Goal: Browse casually: Explore the website without a specific task or goal

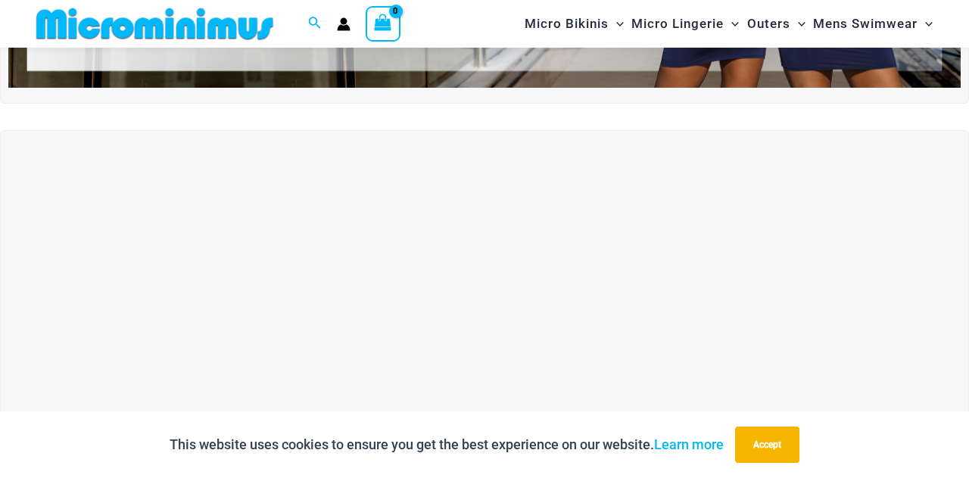
scroll to position [348, 0]
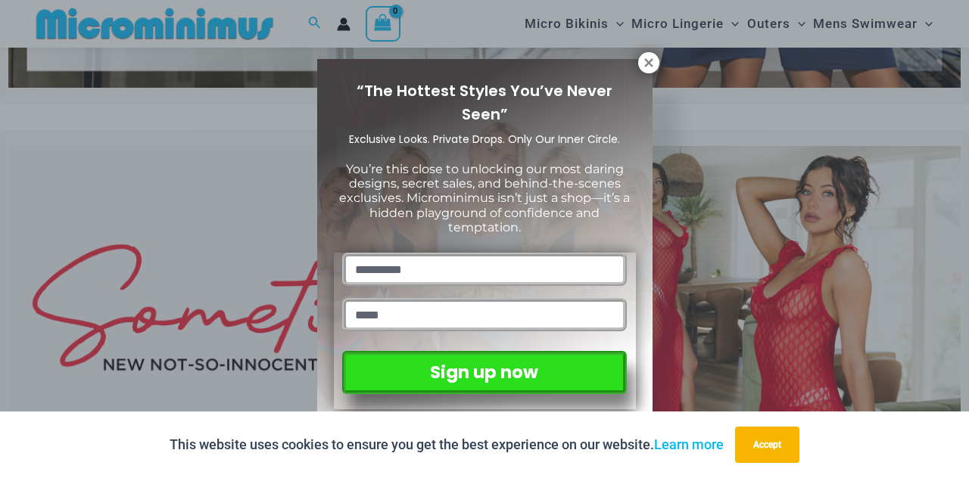
click at [648, 65] on icon at bounding box center [649, 63] width 14 height 14
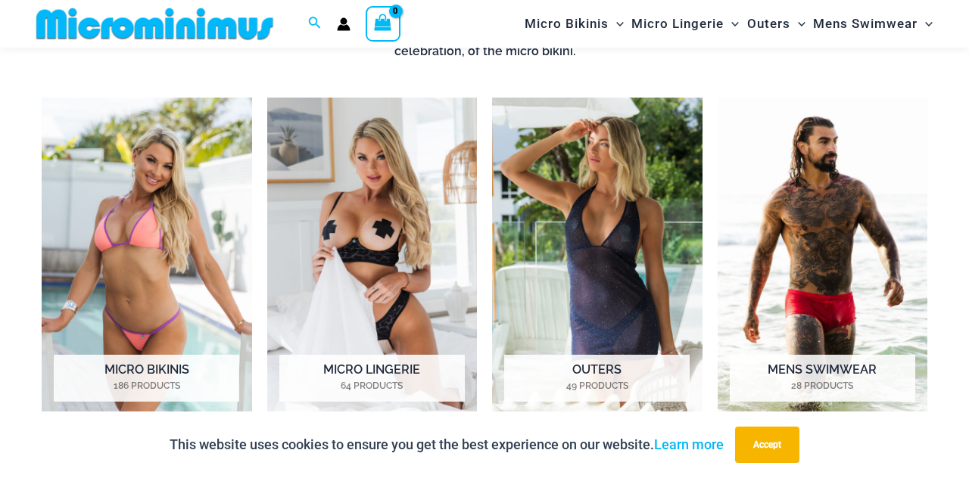
scroll to position [1036, 0]
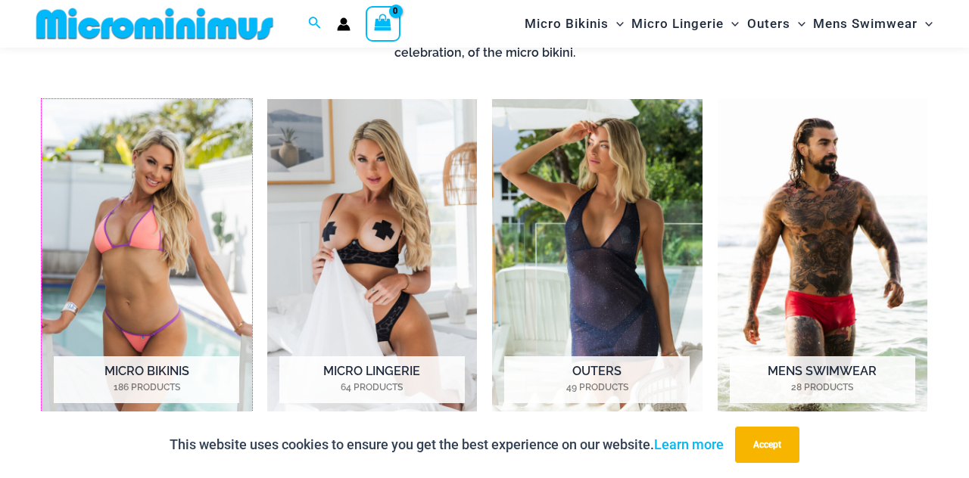
click at [128, 279] on img "Visit product category Micro Bikinis" at bounding box center [147, 262] width 210 height 326
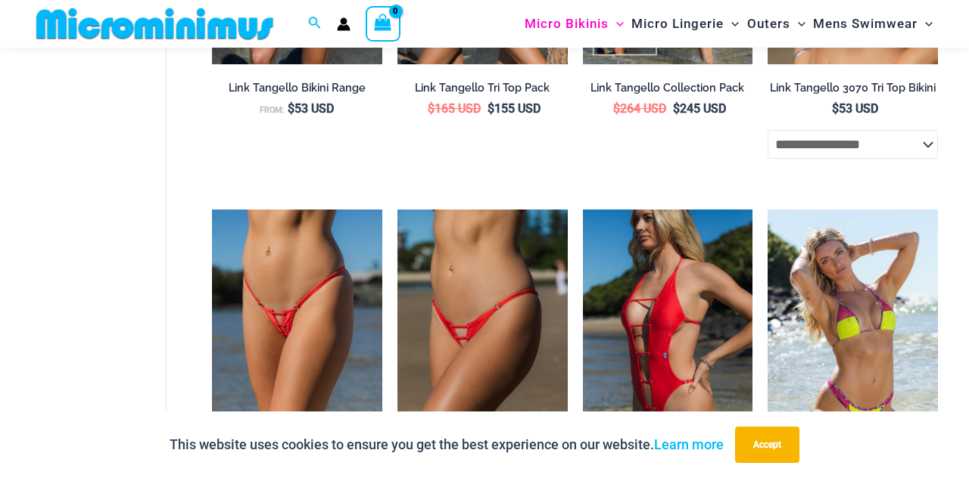
scroll to position [3174, 0]
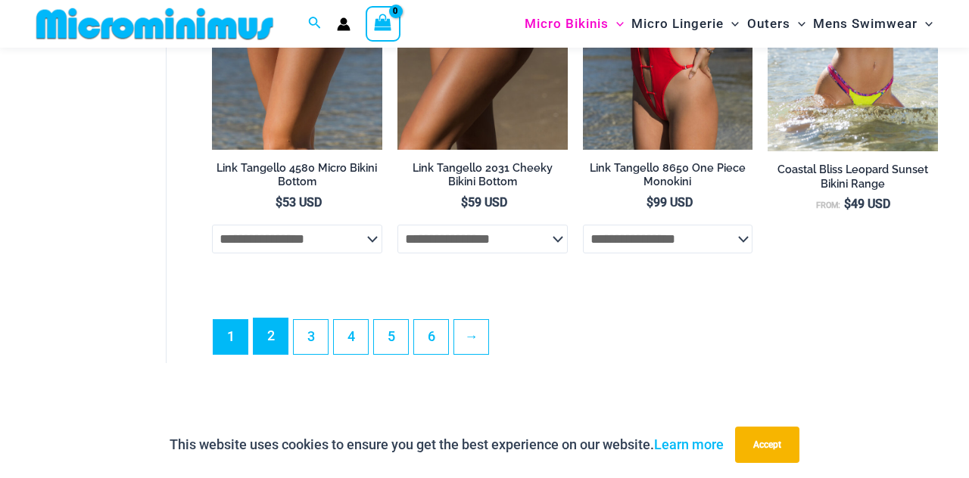
click at [263, 347] on link "2" at bounding box center [271, 337] width 34 height 36
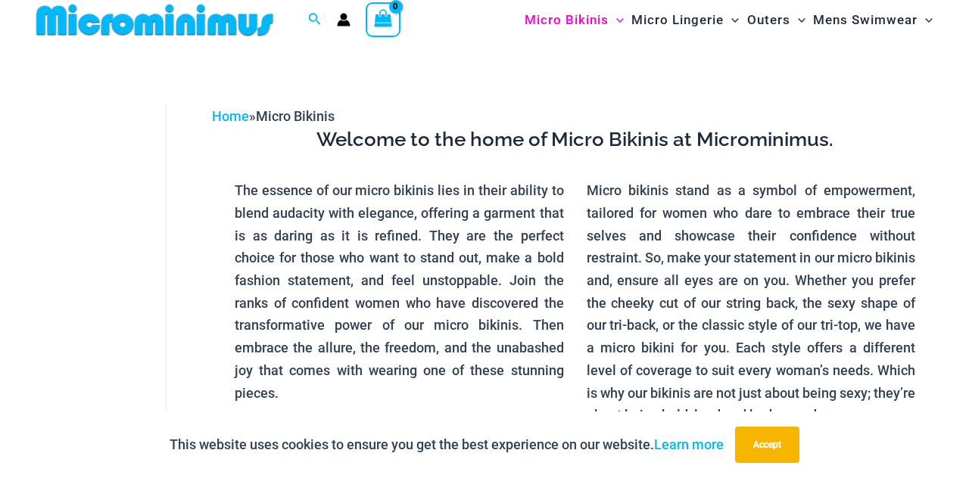
scroll to position [0, 0]
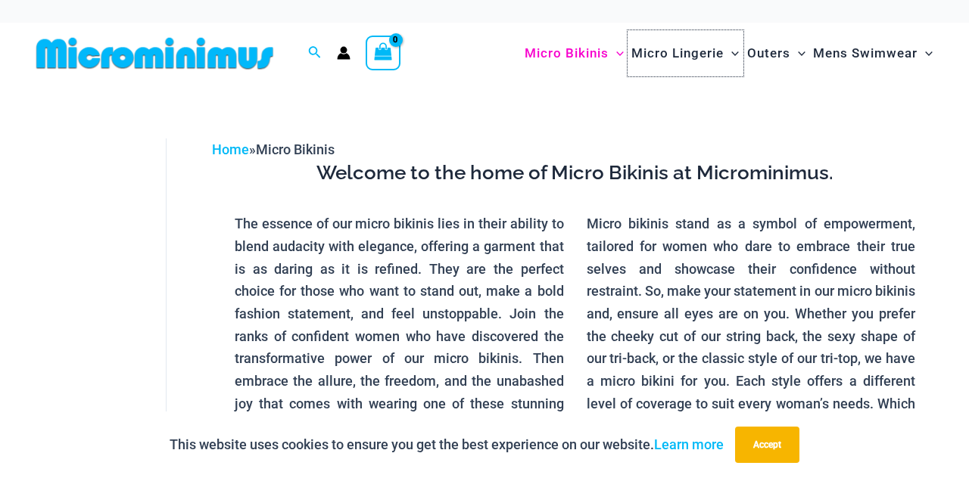
click at [674, 55] on span "Micro Lingerie" at bounding box center [677, 53] width 92 height 39
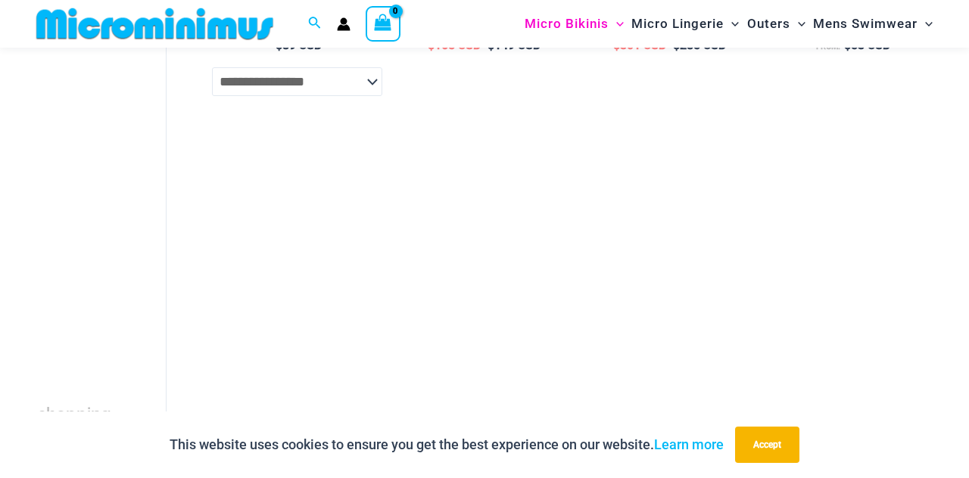
scroll to position [1661, 0]
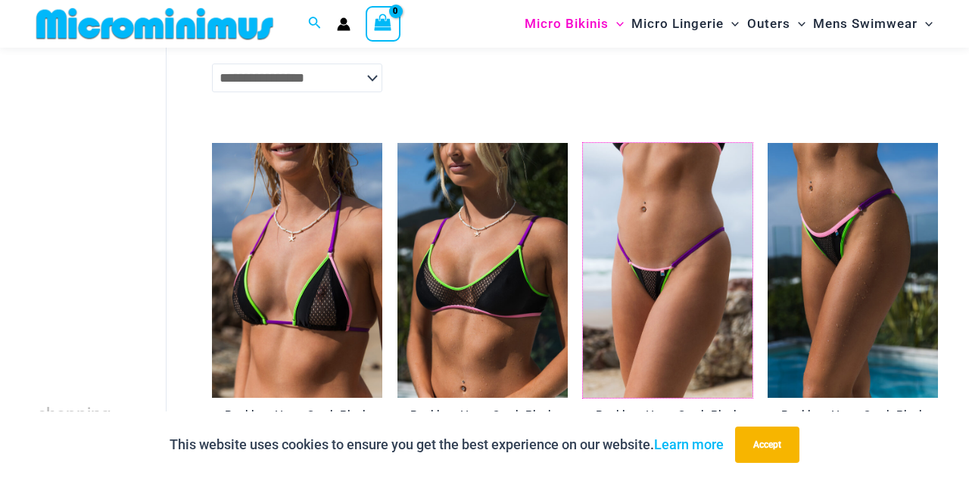
click at [583, 143] on img at bounding box center [583, 143] width 0 height 0
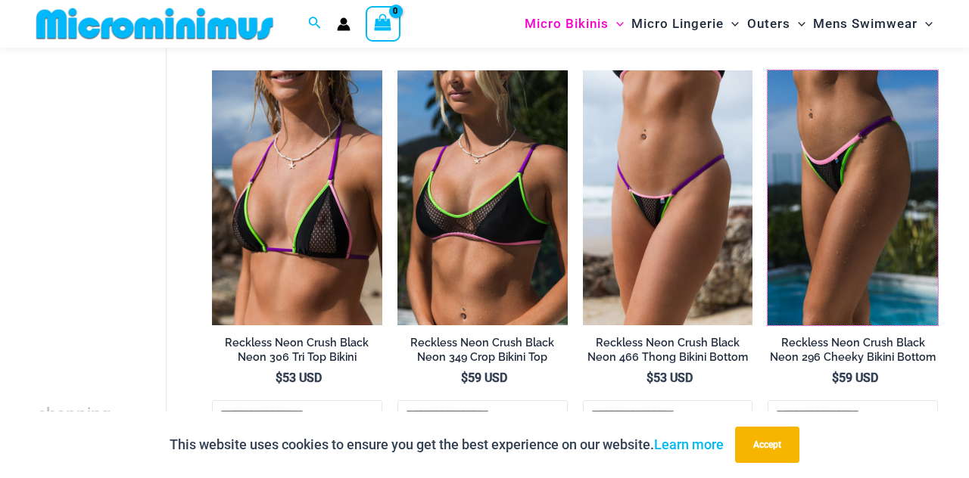
click at [767, 70] on img at bounding box center [767, 70] width 0 height 0
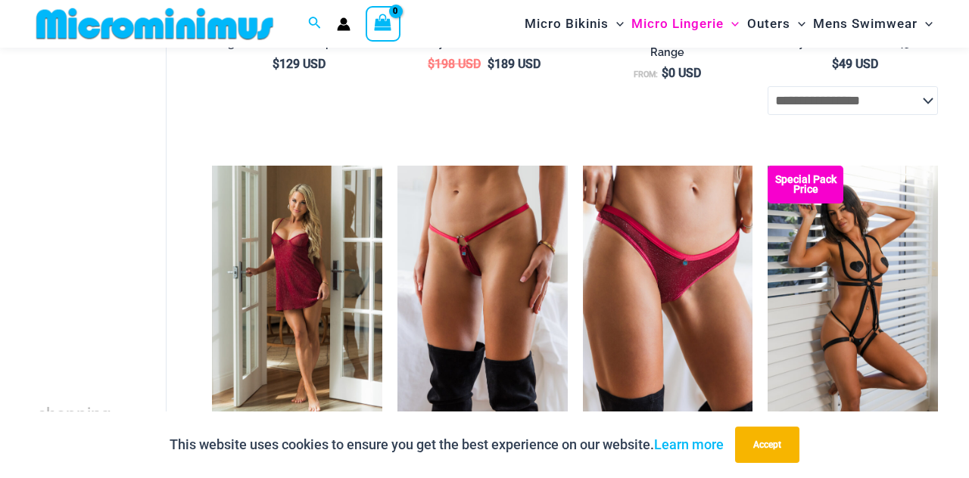
scroll to position [516, 0]
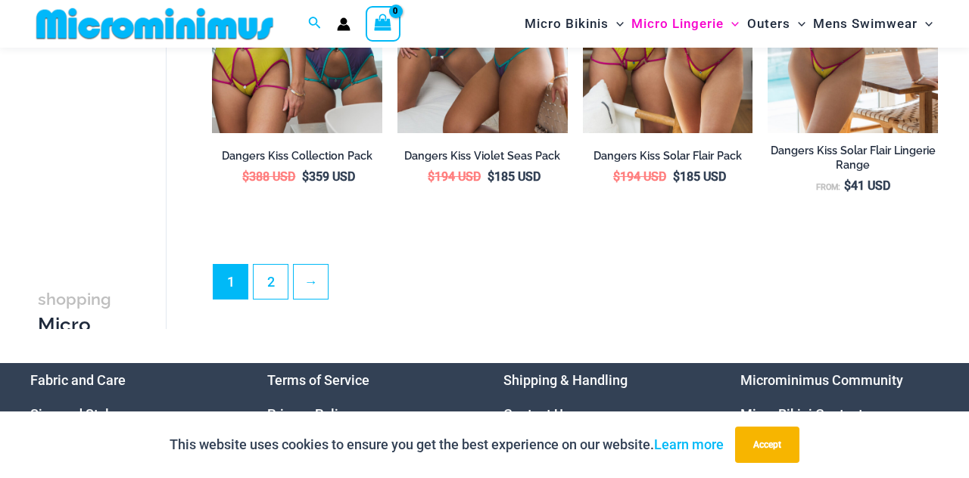
scroll to position [3259, 0]
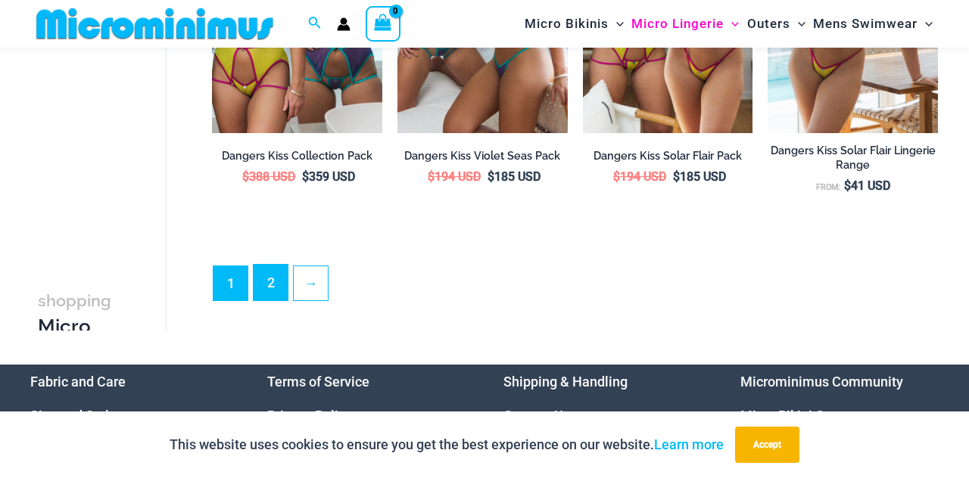
click at [263, 294] on link "2" at bounding box center [271, 283] width 34 height 36
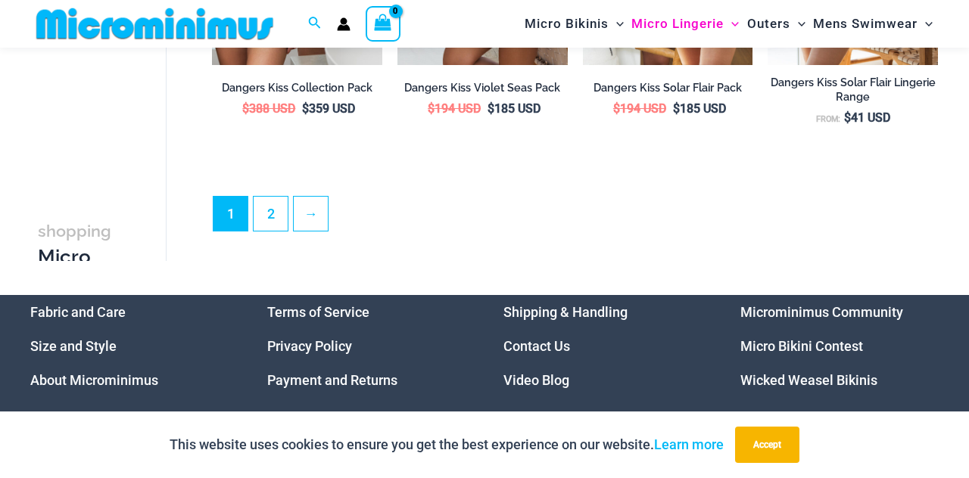
scroll to position [3332, 0]
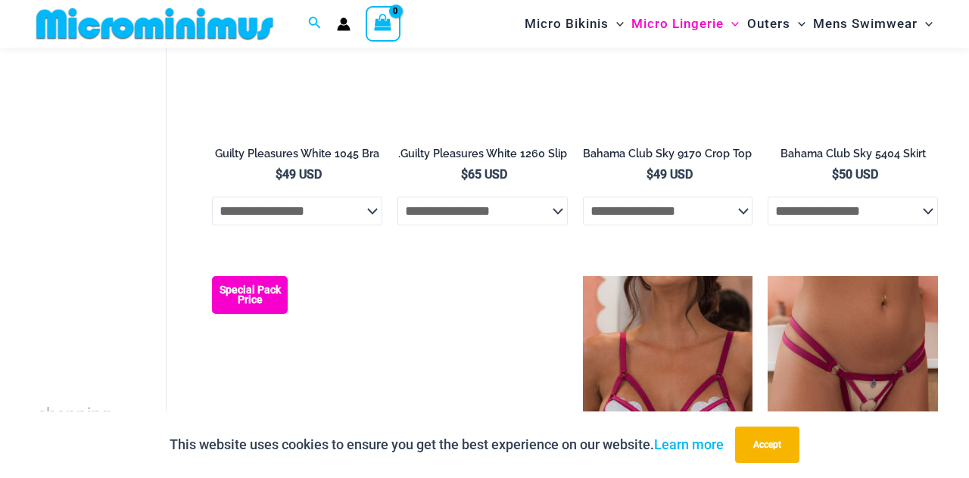
scroll to position [1929, 0]
